Goal: Navigation & Orientation: Find specific page/section

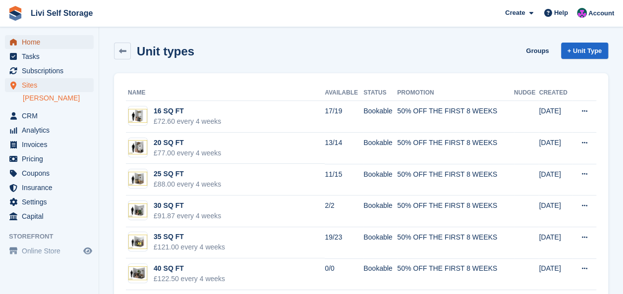
click at [31, 42] on span "Home" at bounding box center [51, 42] width 59 height 14
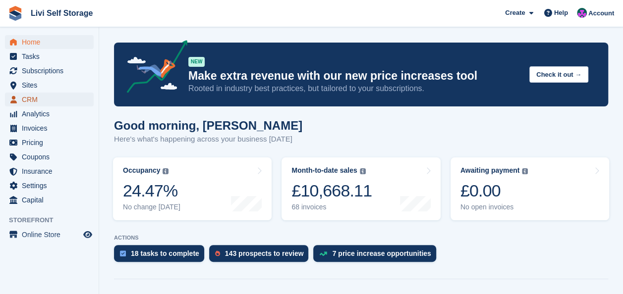
click at [27, 100] on span "CRM" at bounding box center [51, 100] width 59 height 14
